Goal: Task Accomplishment & Management: Manage account settings

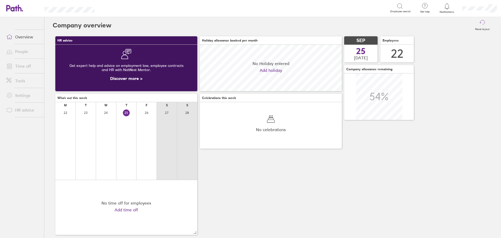
scroll to position [46, 142]
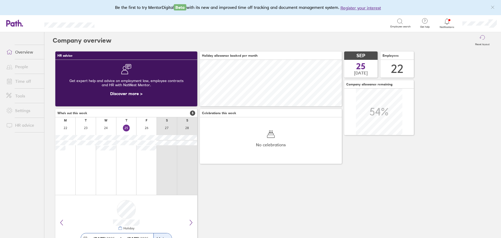
click at [24, 80] on link "Time off" at bounding box center [23, 81] width 42 height 10
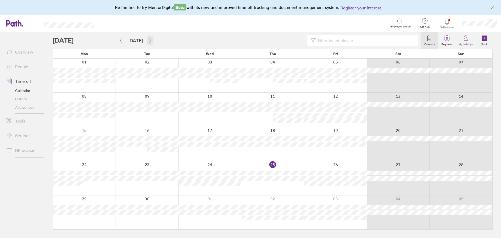
click at [148, 40] on icon "button" at bounding box center [150, 40] width 4 height 4
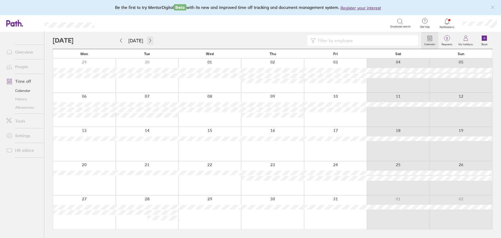
click at [149, 39] on icon "button" at bounding box center [150, 40] width 4 height 4
click at [148, 40] on icon "button" at bounding box center [150, 40] width 4 height 4
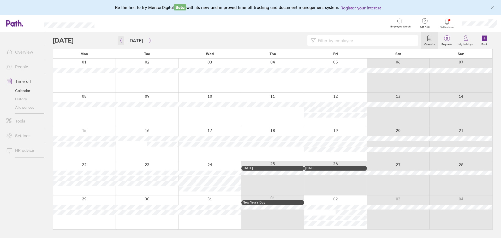
click at [121, 41] on icon "button" at bounding box center [121, 41] width 2 height 4
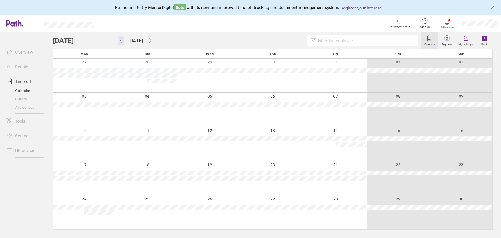
click at [121, 41] on icon "button" at bounding box center [121, 41] width 2 height 4
click at [452, 26] on span "Notifications" at bounding box center [447, 27] width 17 height 3
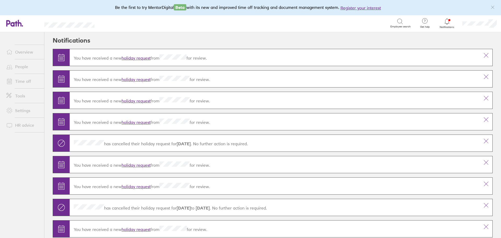
click at [446, 23] on icon at bounding box center [447, 21] width 6 height 6
click at [141, 57] on link "holiday request" at bounding box center [136, 57] width 29 height 5
